Goal: Task Accomplishment & Management: Manage account settings

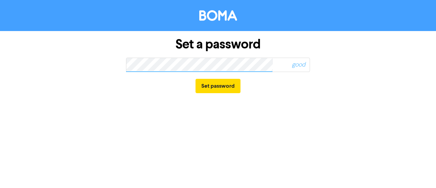
click at [196, 79] on button "Set password" at bounding box center [218, 86] width 45 height 14
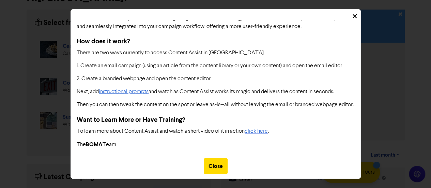
scroll to position [71, 0]
click at [353, 16] on icon at bounding box center [355, 16] width 4 height 6
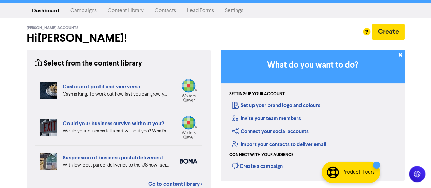
scroll to position [0, 0]
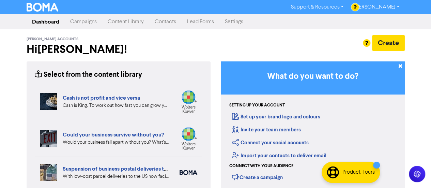
click at [167, 45] on h2 "Hi [PERSON_NAME] !" at bounding box center [119, 49] width 184 height 13
click at [92, 21] on link "Campaigns" at bounding box center [83, 22] width 37 height 14
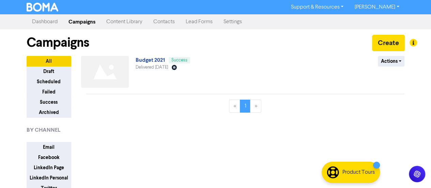
click at [128, 24] on link "Content Library" at bounding box center [124, 22] width 47 height 14
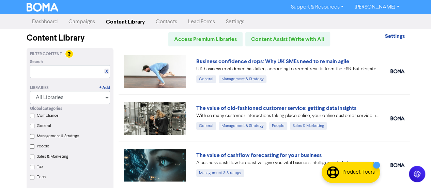
click at [171, 19] on link "Contacts" at bounding box center [166, 22] width 32 height 14
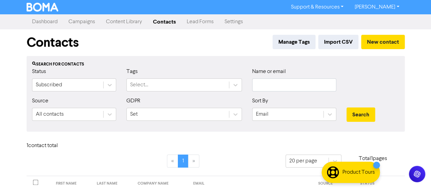
click at [199, 21] on link "Lead Forms" at bounding box center [200, 22] width 38 height 14
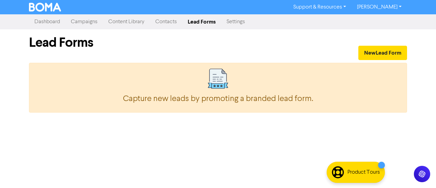
click at [401, 7] on link "[PERSON_NAME]" at bounding box center [380, 7] width 56 height 11
click at [333, 30] on div "New Lead Form" at bounding box center [315, 44] width 184 height 31
click at [352, 6] on link "Support & Resources" at bounding box center [320, 7] width 64 height 11
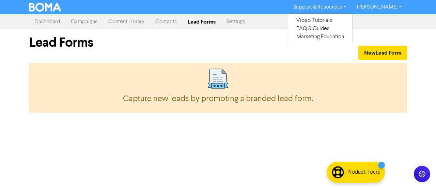
click at [258, 45] on div "New Lead Form" at bounding box center [315, 44] width 184 height 31
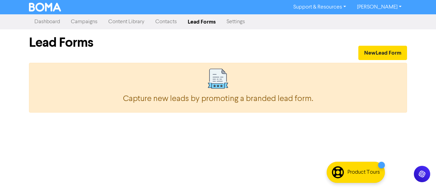
click at [49, 25] on link "Dashboard" at bounding box center [47, 22] width 36 height 14
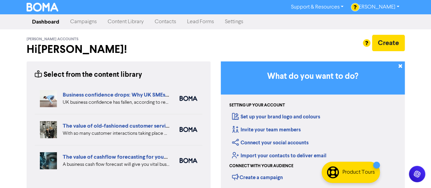
click at [131, 21] on link "Content Library" at bounding box center [125, 22] width 47 height 14
